Goal: Task Accomplishment & Management: Manage account settings

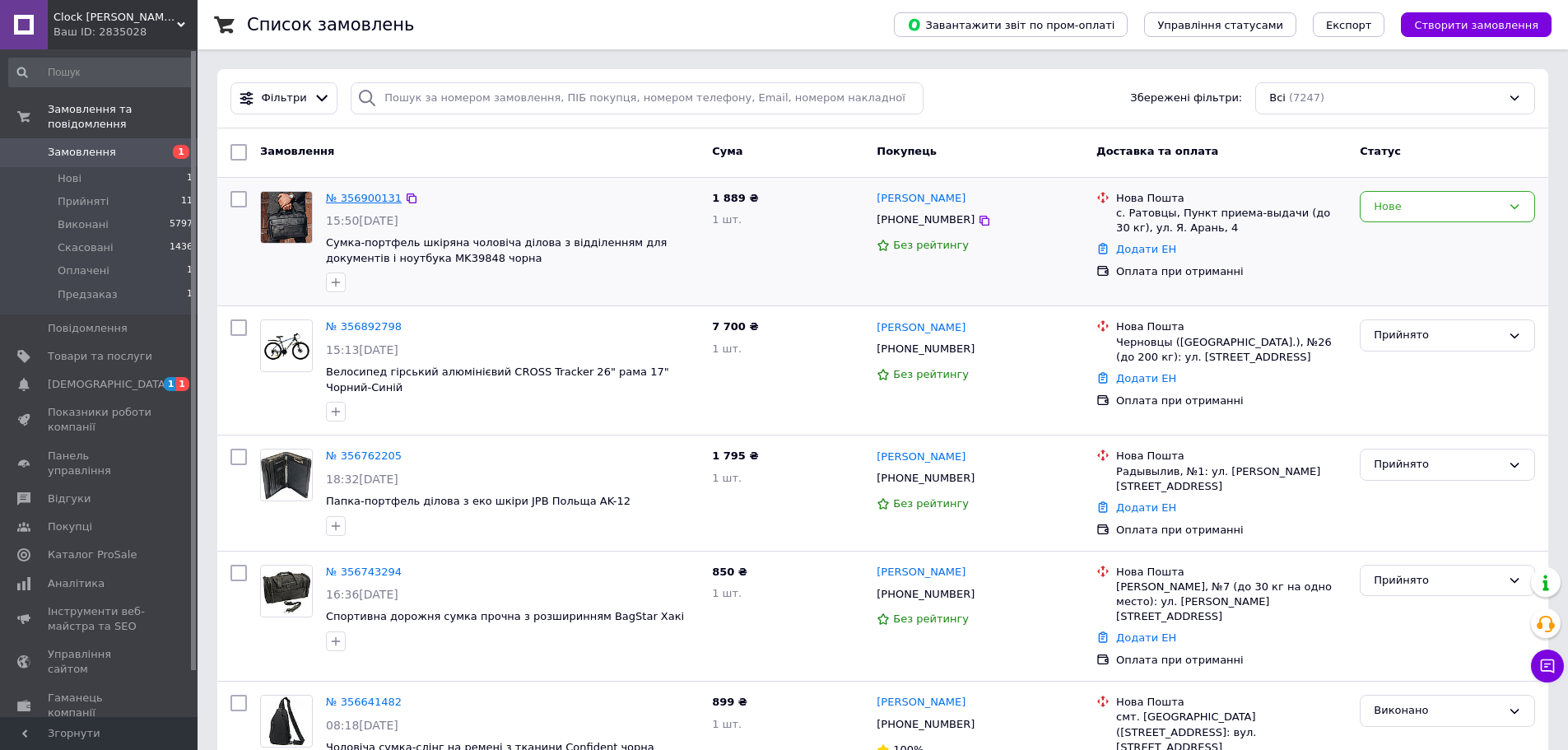
click at [343, 200] on link "№ 356900131" at bounding box center [363, 198] width 75 height 13
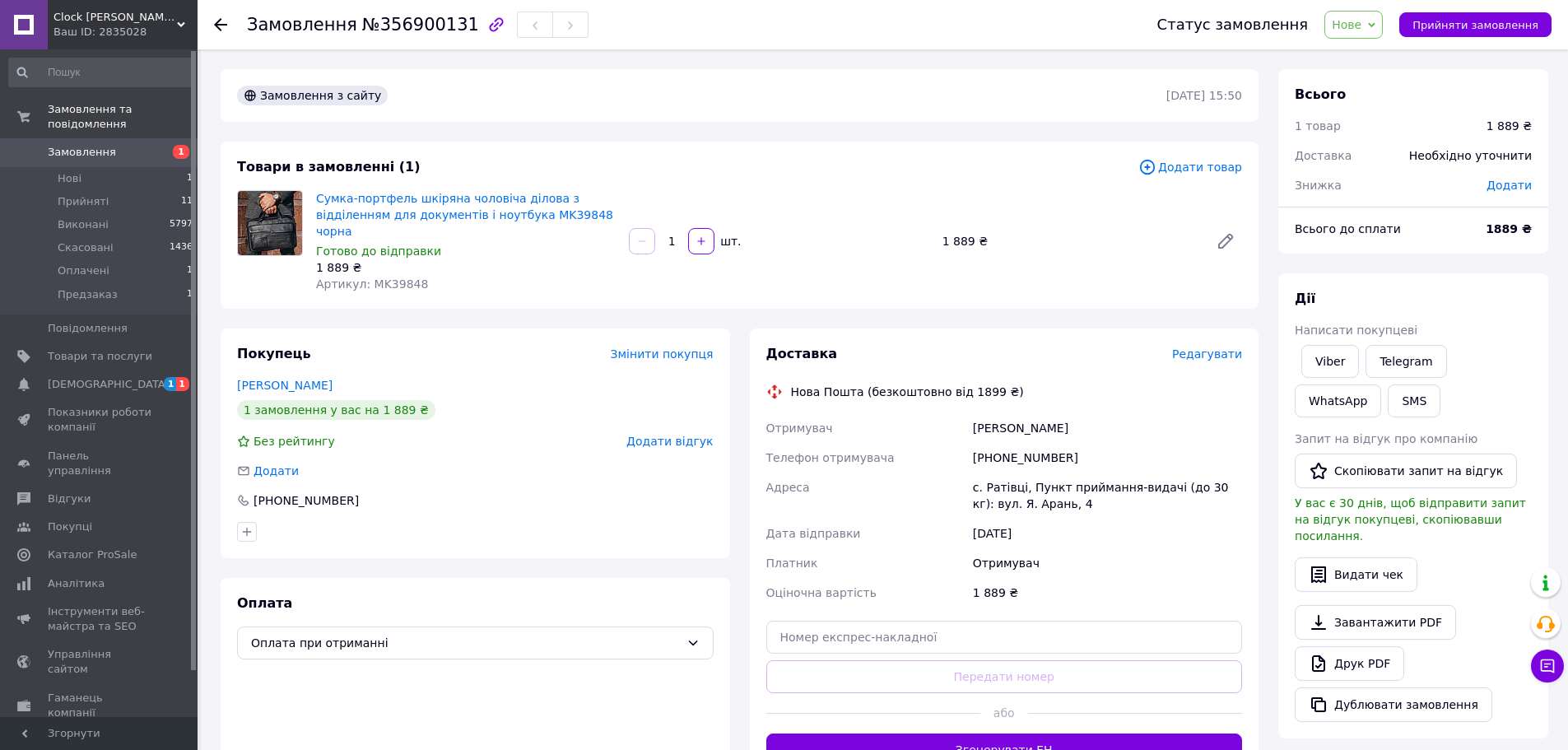
click at [1025, 444] on div "[PHONE_NUMBER]" at bounding box center [1108, 458] width 276 height 29
copy div "380633625015"
click at [998, 475] on div "с. Ратівці, Пункт приймання-видачі (до 30 кг): вул. Я. Арань, 4" at bounding box center [1108, 495] width 276 height 46
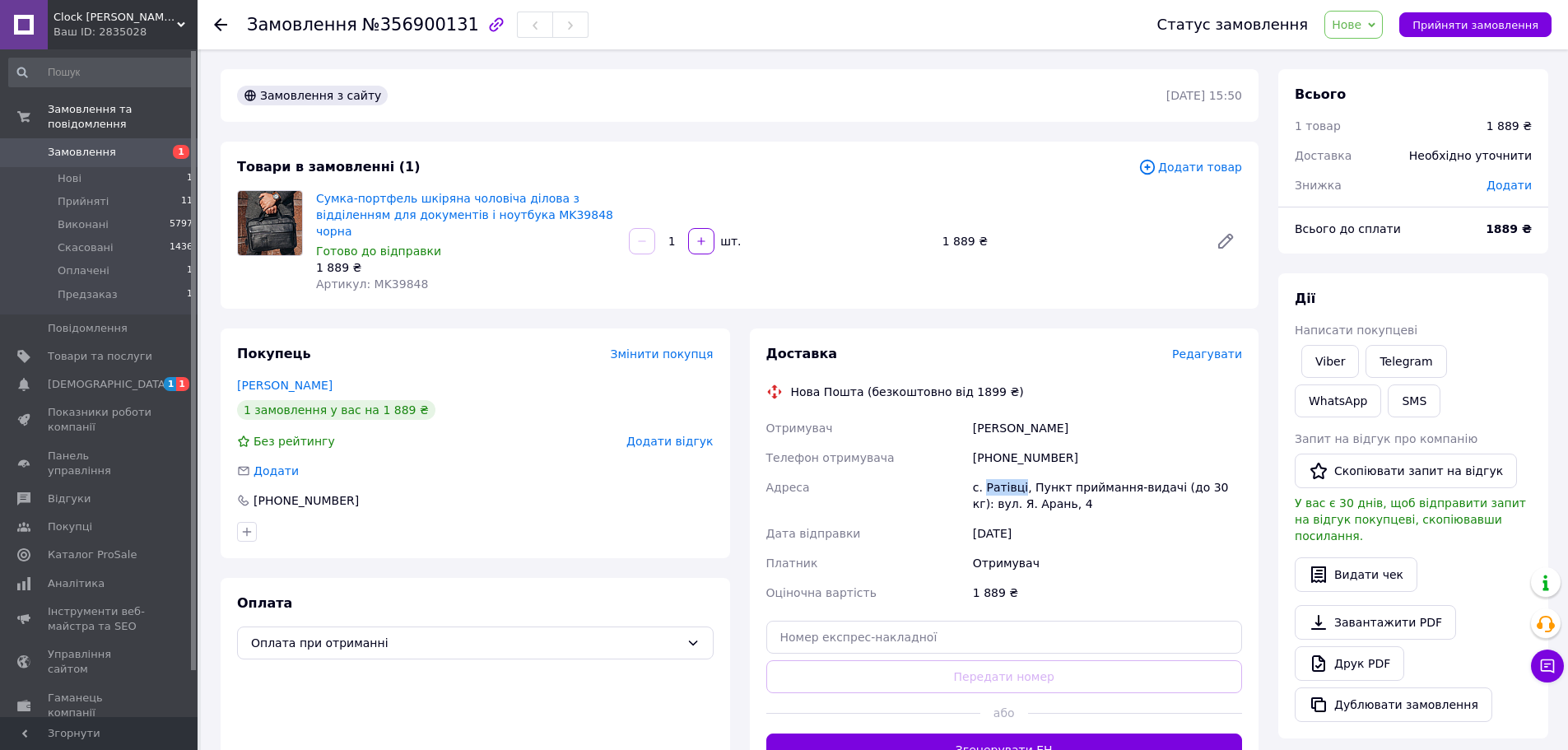
copy div "Ратівці"
copy div "Телефон отримувача +380633625015"
drag, startPoint x: 1066, startPoint y: 436, endPoint x: 957, endPoint y: 445, distance: 109.4
click at [957, 445] on div "Отримувач Сабов Николетт Телефон отримувача +380633625015 Адреса с. Ратівці, Пу…" at bounding box center [1005, 510] width 484 height 195
click at [409, 277] on span "Артикул: MK39848" at bounding box center [372, 283] width 112 height 13
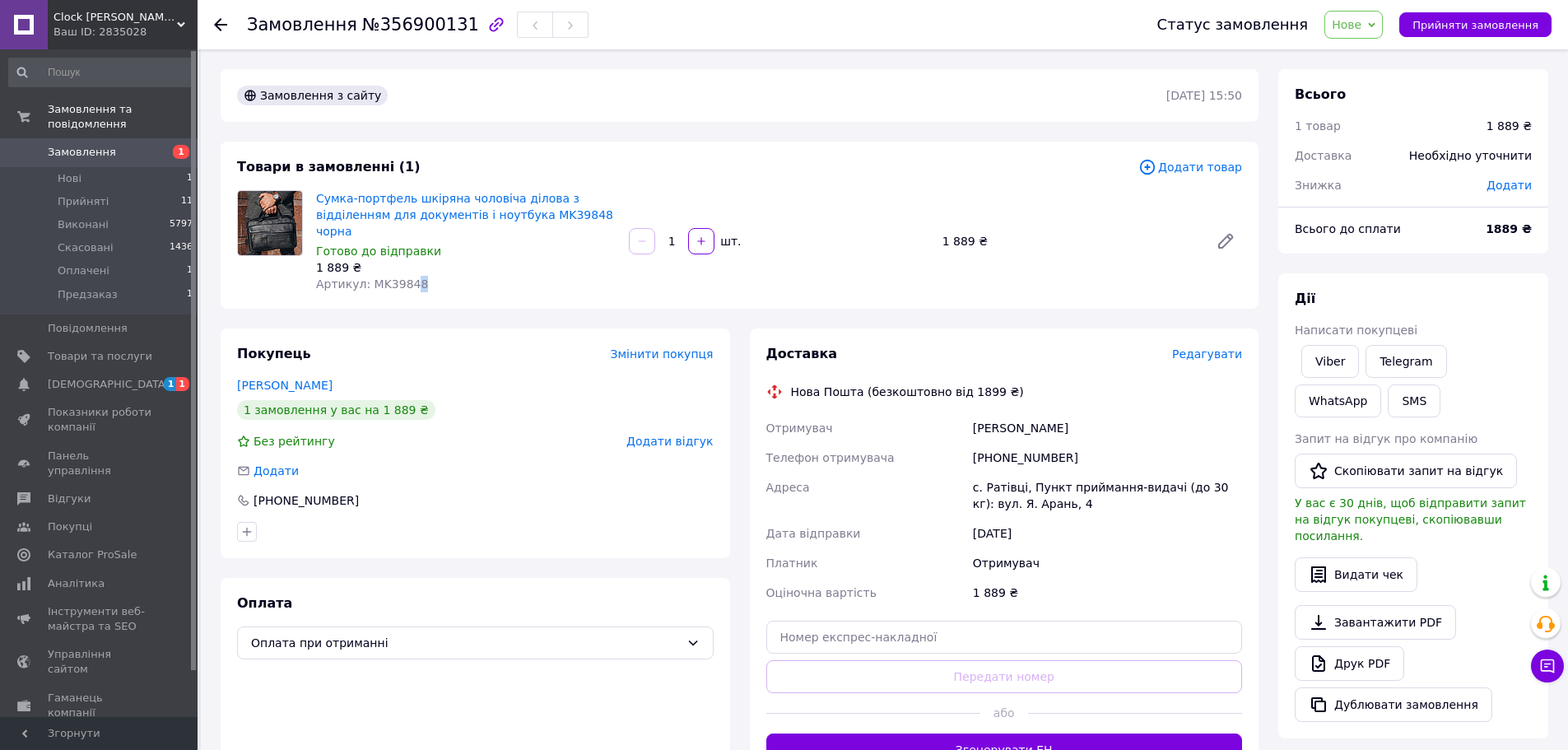
click at [408, 277] on span "Артикул: MK39848" at bounding box center [372, 283] width 112 height 13
click at [426, 276] on div "Артикул: MK39848" at bounding box center [466, 284] width 300 height 17
copy span "MK39848"
drag, startPoint x: 416, startPoint y: 271, endPoint x: 368, endPoint y: 266, distance: 48.3
click at [368, 276] on div "Артикул: MK39848" at bounding box center [466, 284] width 300 height 17
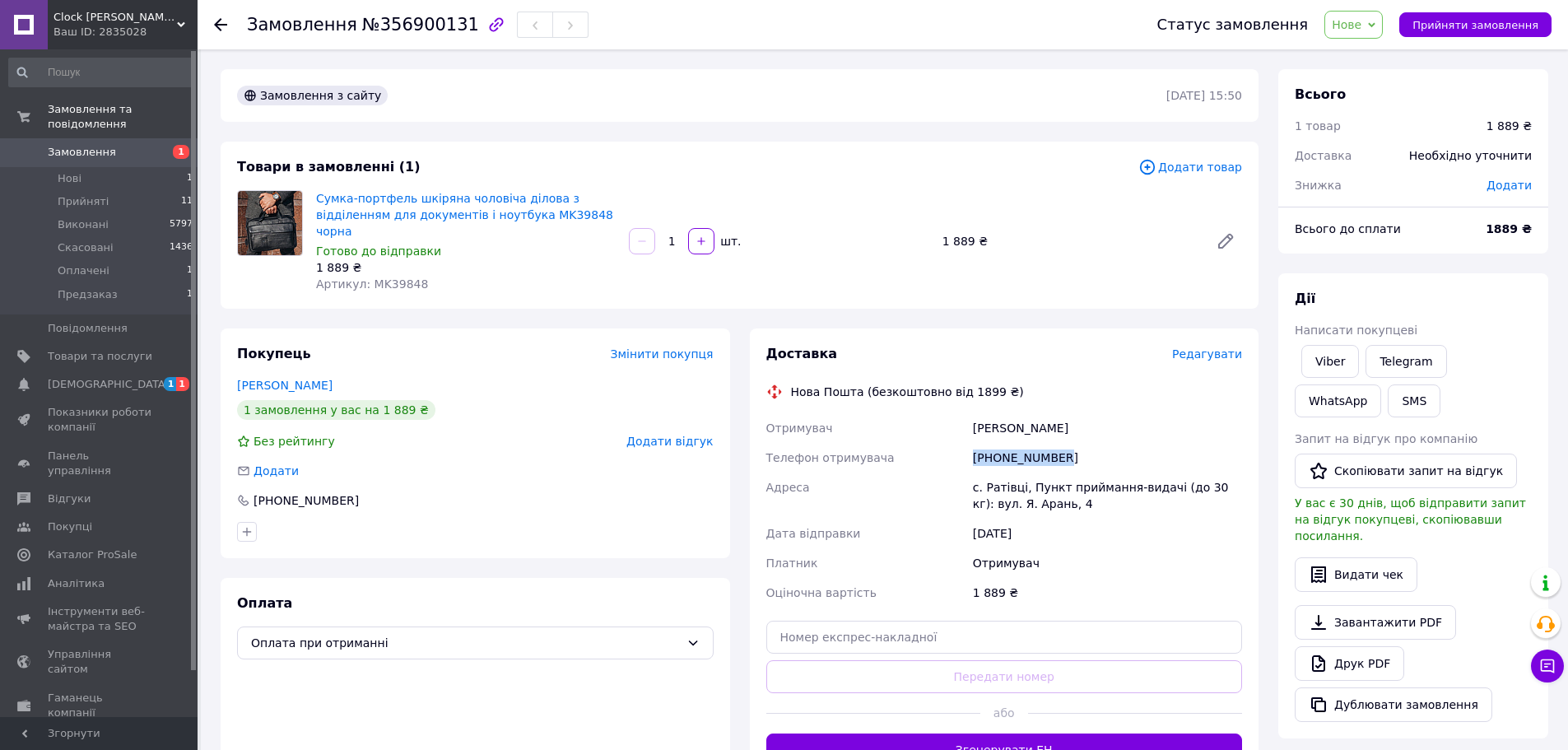
copy div "[PHONE_NUMBER]"
drag, startPoint x: 1075, startPoint y: 447, endPoint x: 972, endPoint y: 445, distance: 103.0
click at [972, 445] on div "[PHONE_NUMBER]" at bounding box center [1108, 458] width 276 height 29
copy div "[PHONE_NUMBER]"
click at [1518, 28] on span "Прийняти замовлення" at bounding box center [1475, 24] width 126 height 13
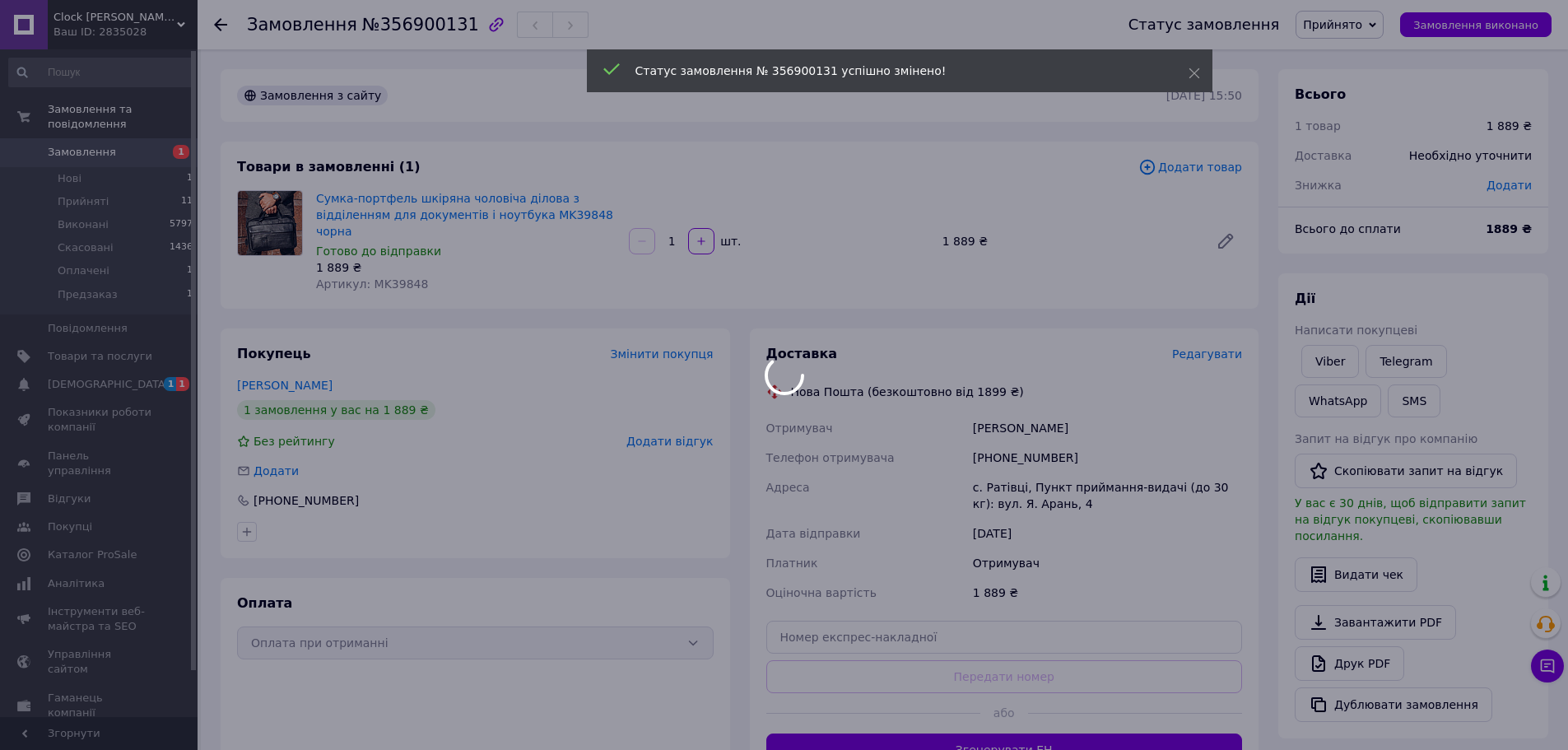
click at [94, 131] on div at bounding box center [784, 375] width 1568 height 750
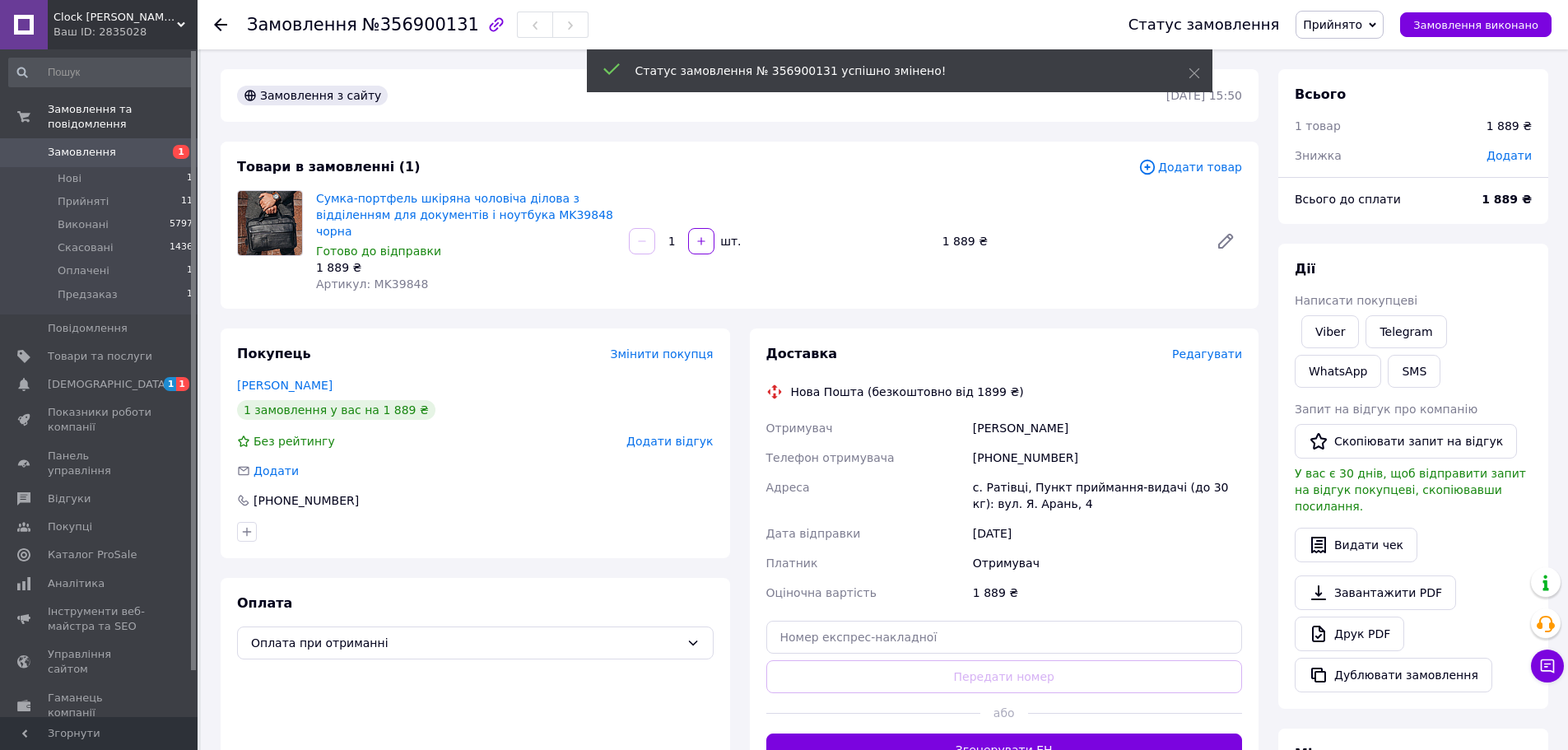
click at [141, 145] on span "Замовлення" at bounding box center [100, 152] width 105 height 15
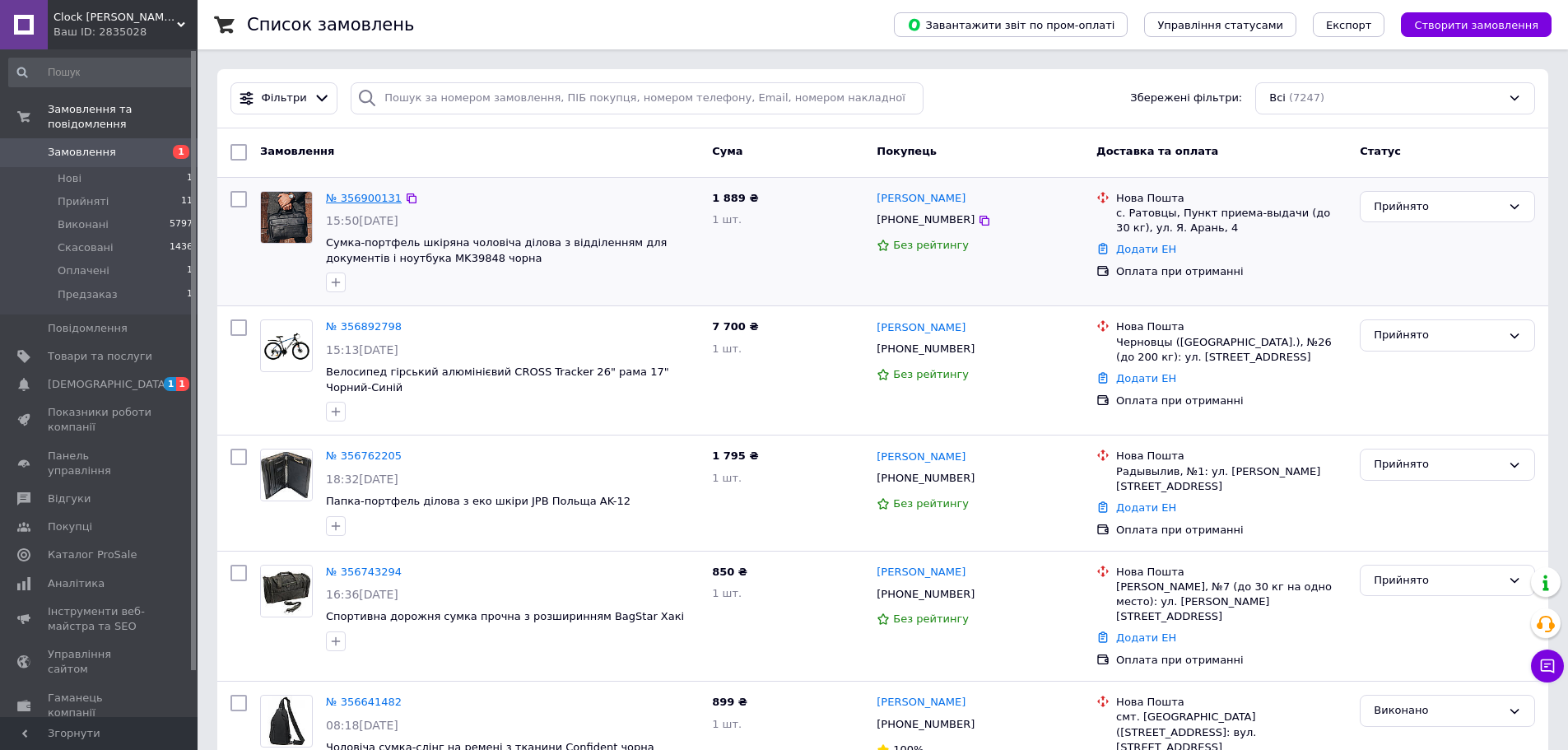
click at [375, 196] on link "№ 356900131" at bounding box center [363, 198] width 75 height 13
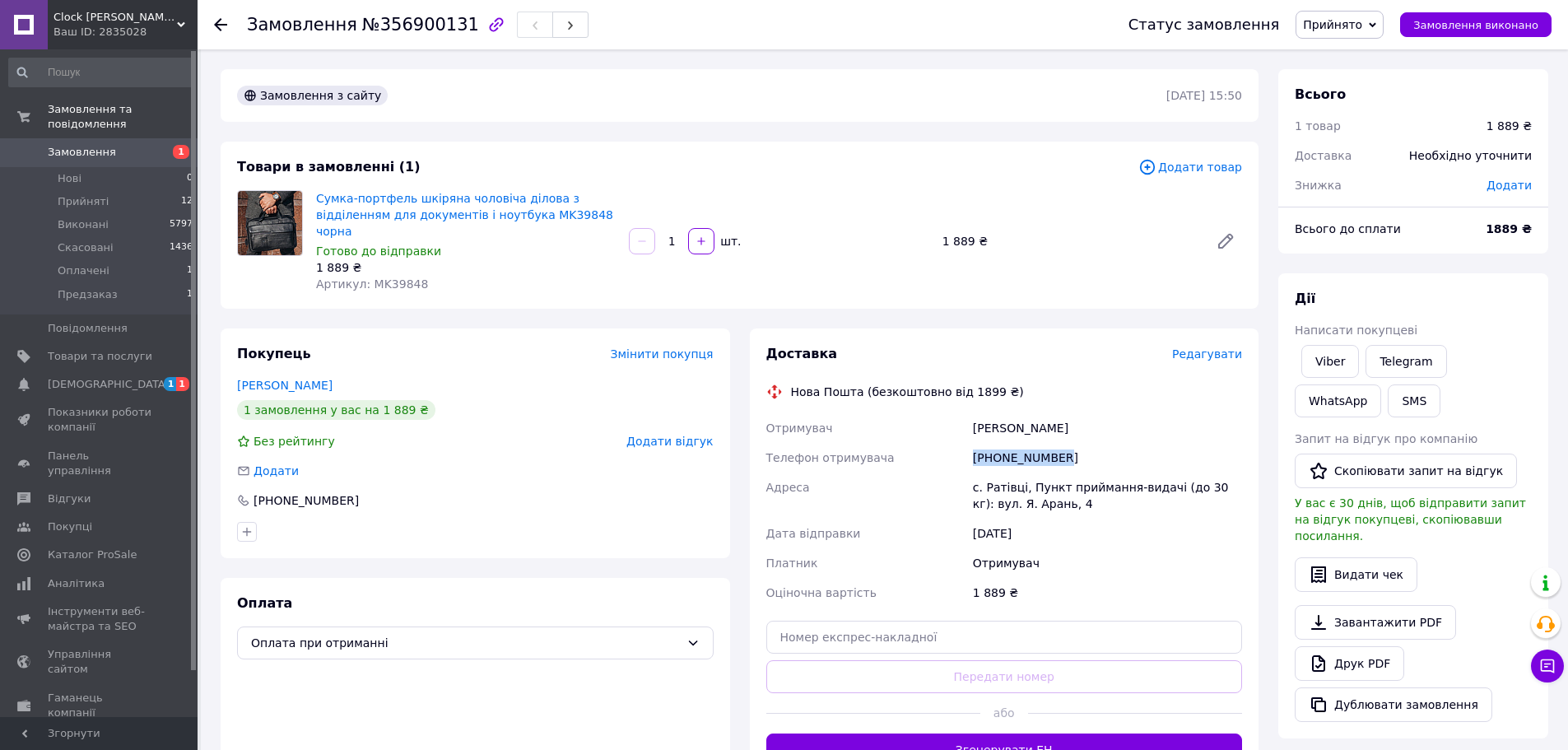
copy div "[PHONE_NUMBER]"
drag, startPoint x: 1062, startPoint y: 443, endPoint x: 976, endPoint y: 443, distance: 86.0
click at [976, 444] on div "[PHONE_NUMBER]" at bounding box center [1108, 458] width 276 height 29
copy div "[PHONE_NUMBER]"
click at [401, 277] on span "Артикул: MK39848" at bounding box center [372, 283] width 112 height 13
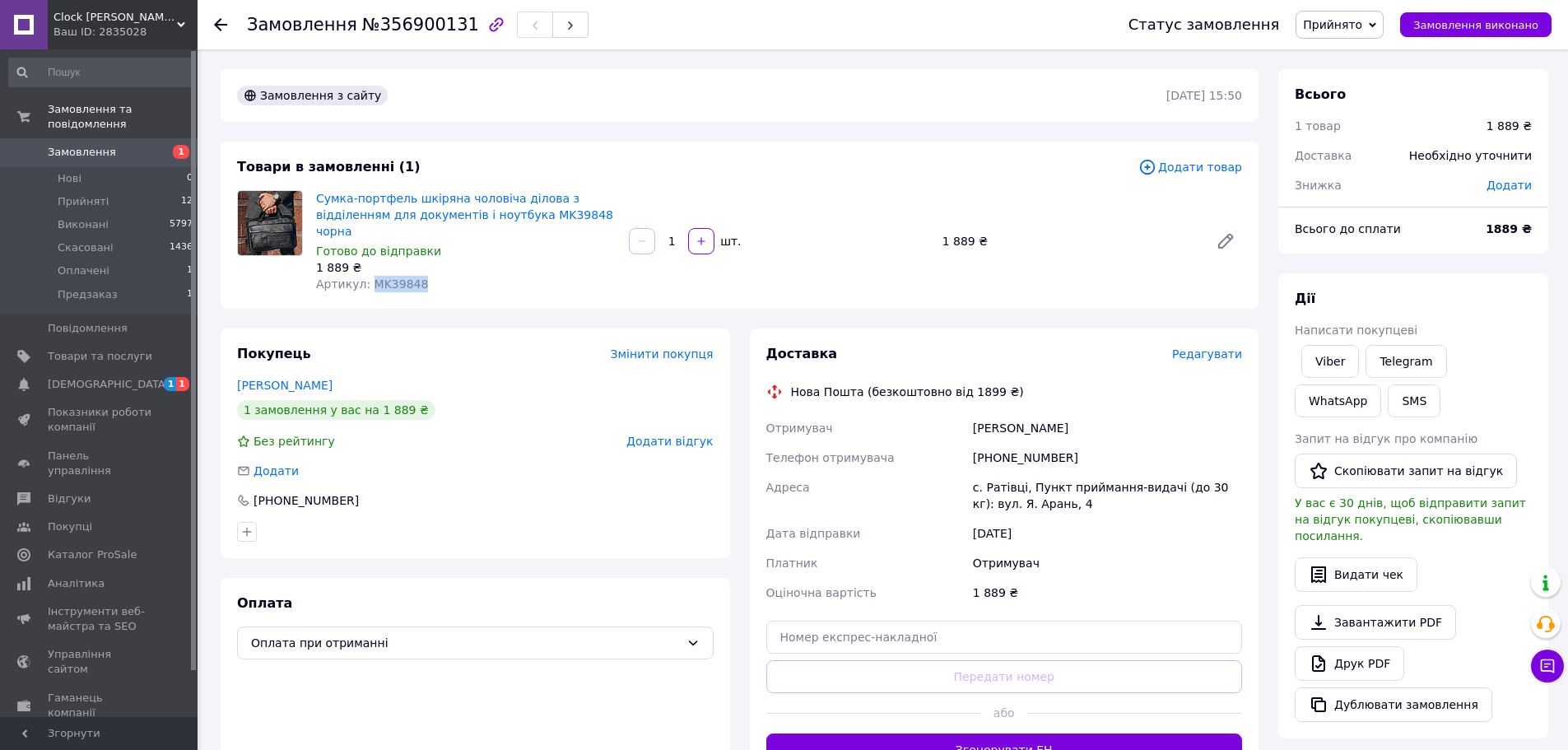
click at [401, 277] on span "Артикул: MK39848" at bounding box center [372, 283] width 112 height 13
copy span "MK39848"
click at [118, 377] on span "[DEMOGRAPHIC_DATA]" at bounding box center [100, 384] width 105 height 15
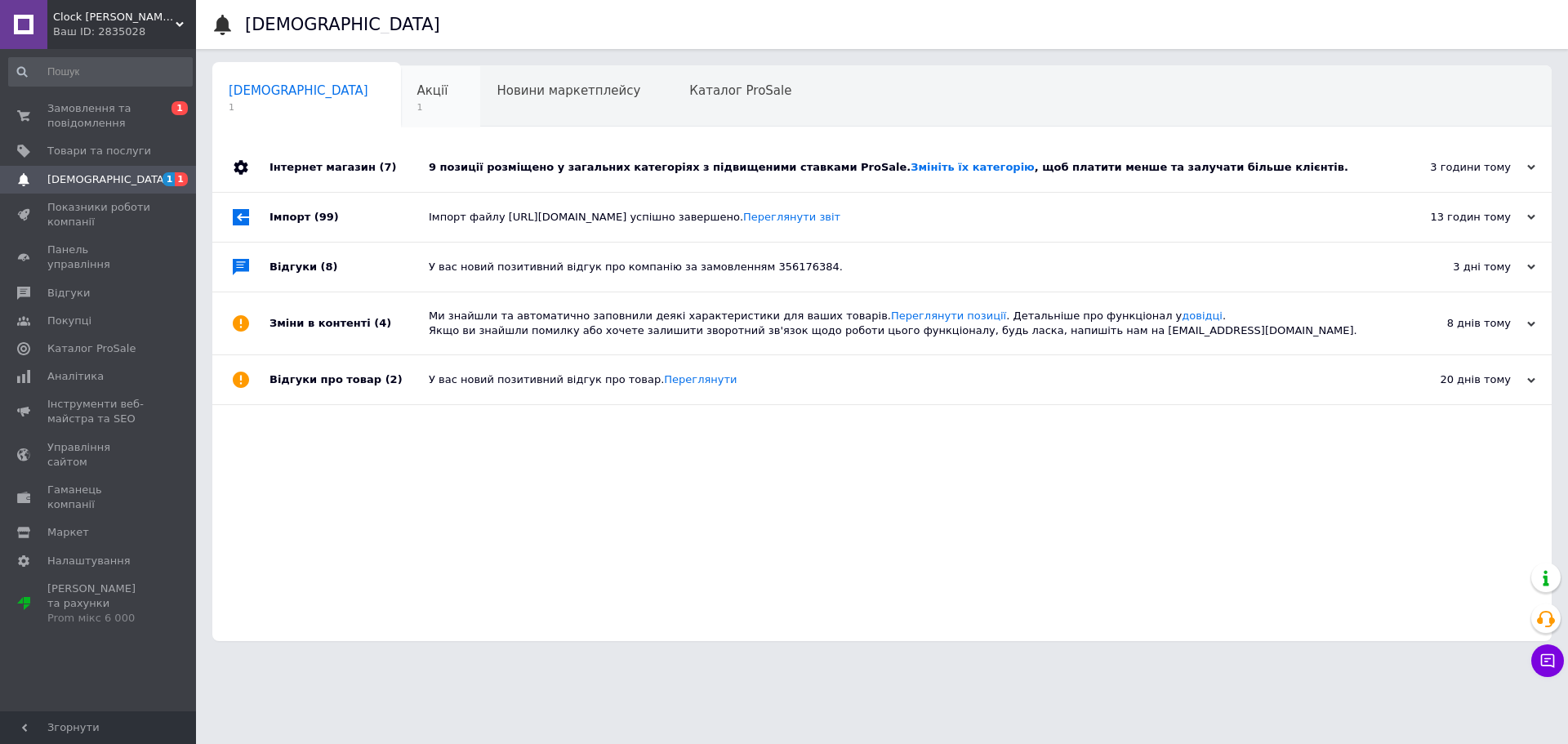
click at [417, 103] on span "1" at bounding box center [433, 107] width 31 height 13
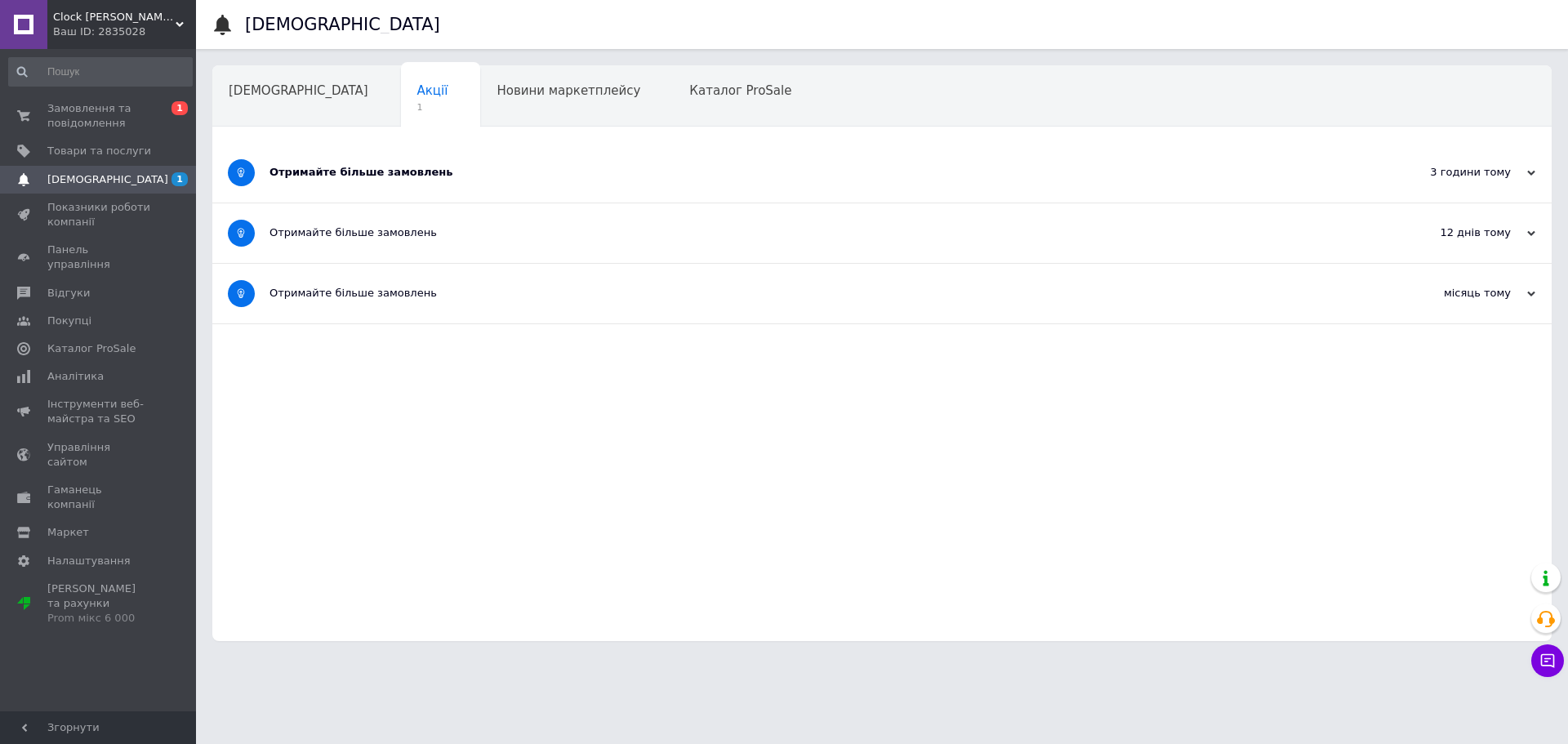
click at [415, 174] on div "Отримайте більше замовлень" at bounding box center [821, 172] width 1103 height 15
